Goal: Communication & Community: Participate in discussion

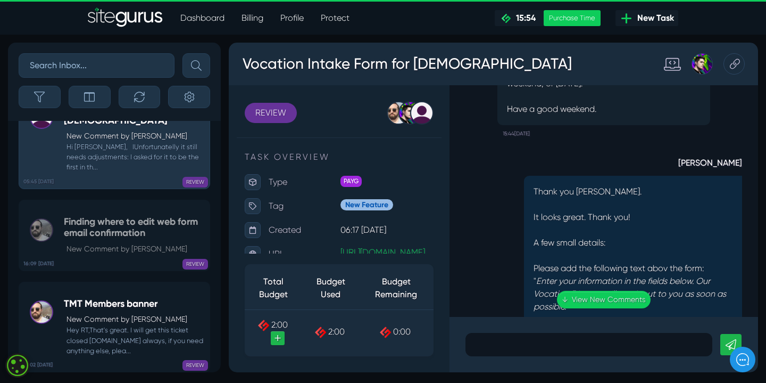
scroll to position [-1134, 0]
